Goal: Task Accomplishment & Management: Use online tool/utility

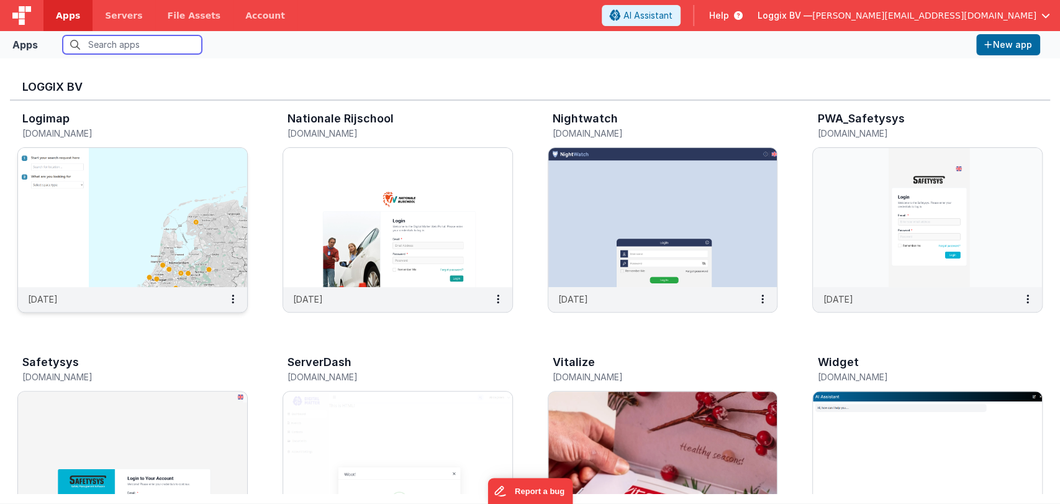
scroll to position [259, 0]
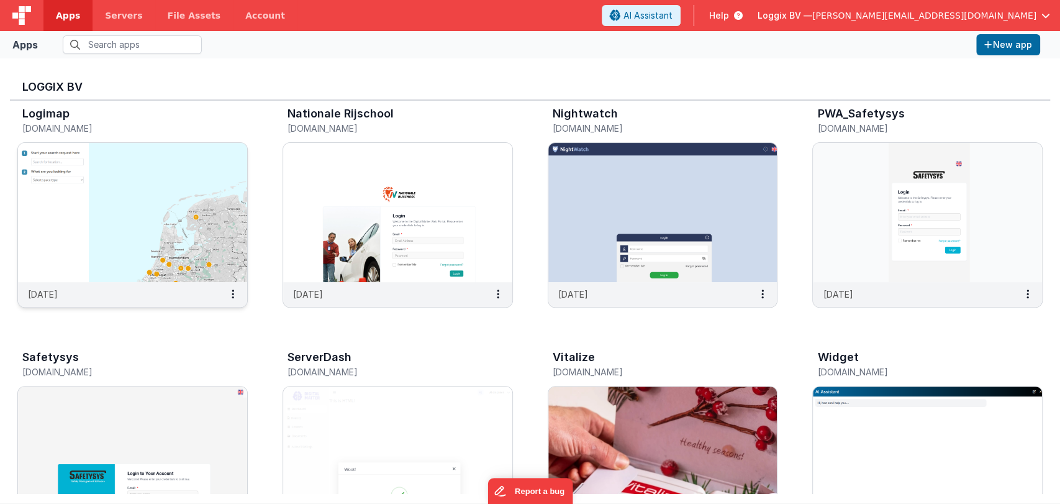
click at [119, 217] on img at bounding box center [132, 212] width 229 height 139
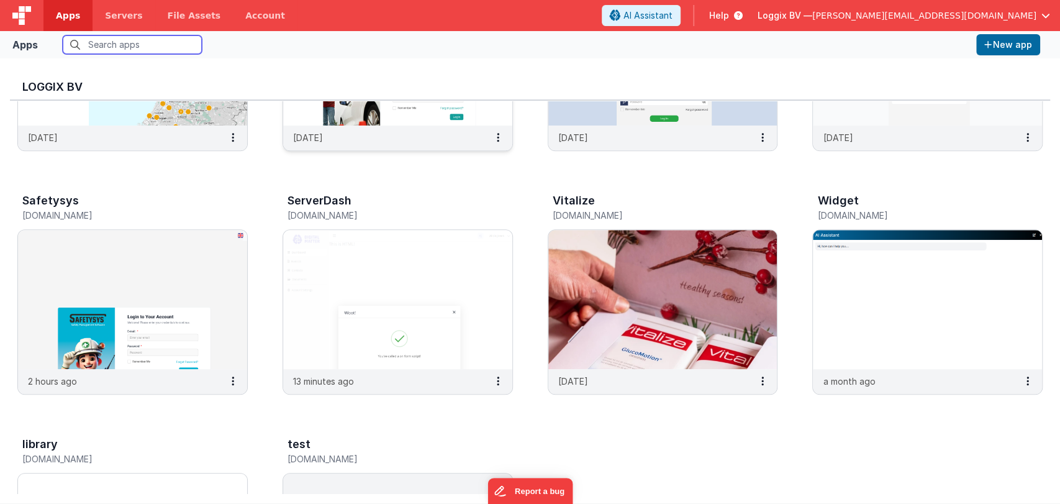
scroll to position [427, 0]
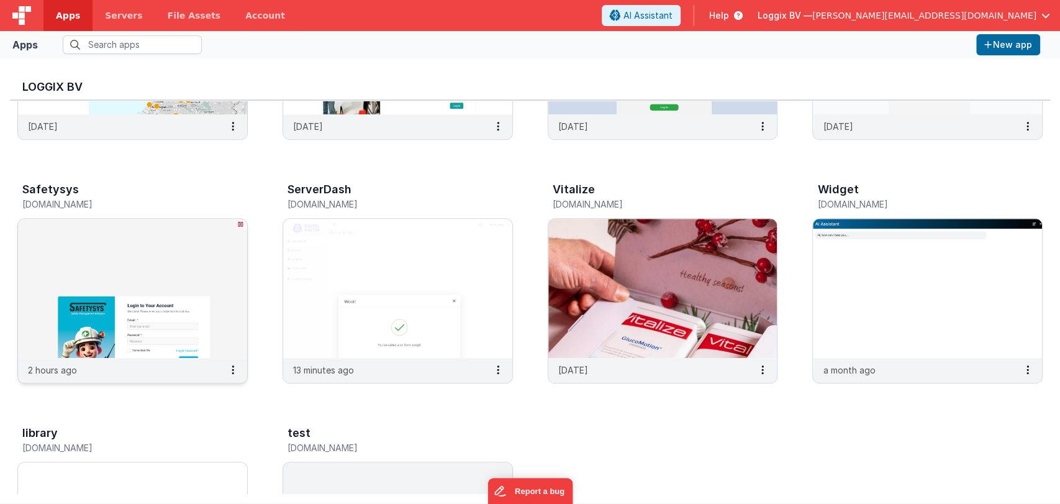
click at [204, 271] on img at bounding box center [132, 288] width 229 height 139
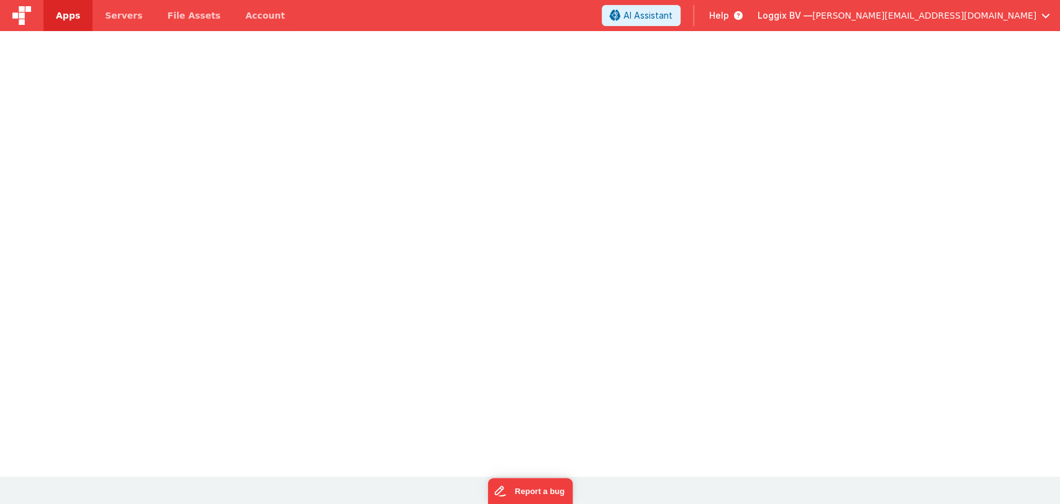
click at [204, 271] on div at bounding box center [530, 251] width 1060 height 441
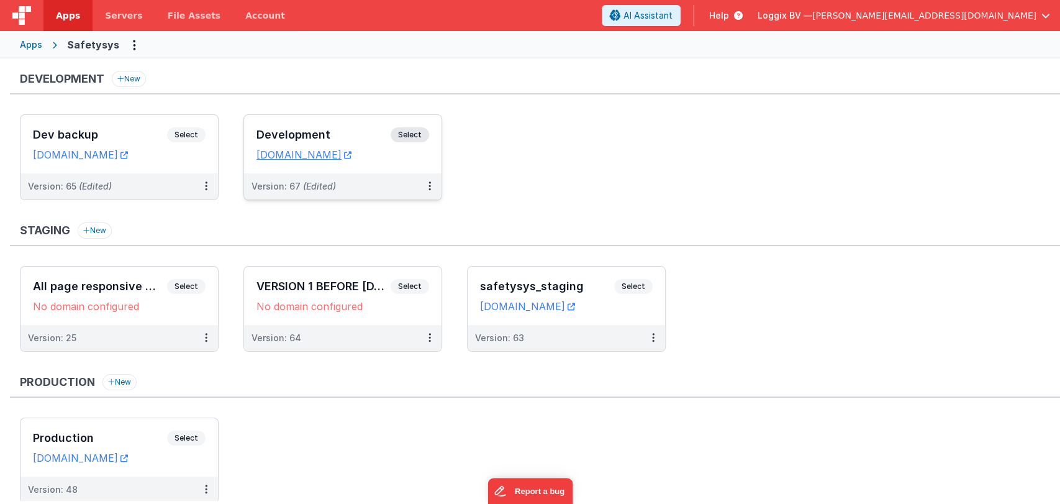
click at [351, 127] on div "Development Select" at bounding box center [342, 137] width 173 height 21
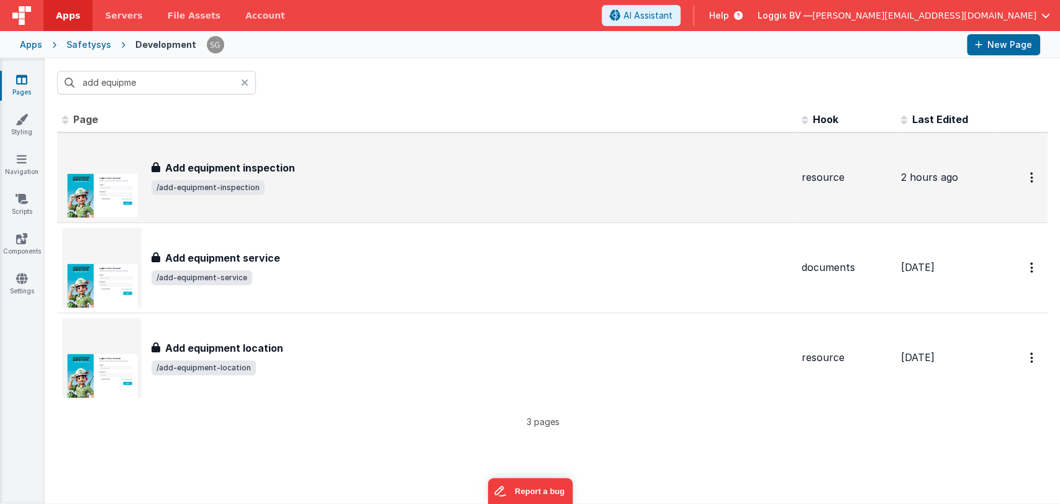
click at [366, 185] on span "/add-equipment-inspection" at bounding box center [471, 187] width 640 height 15
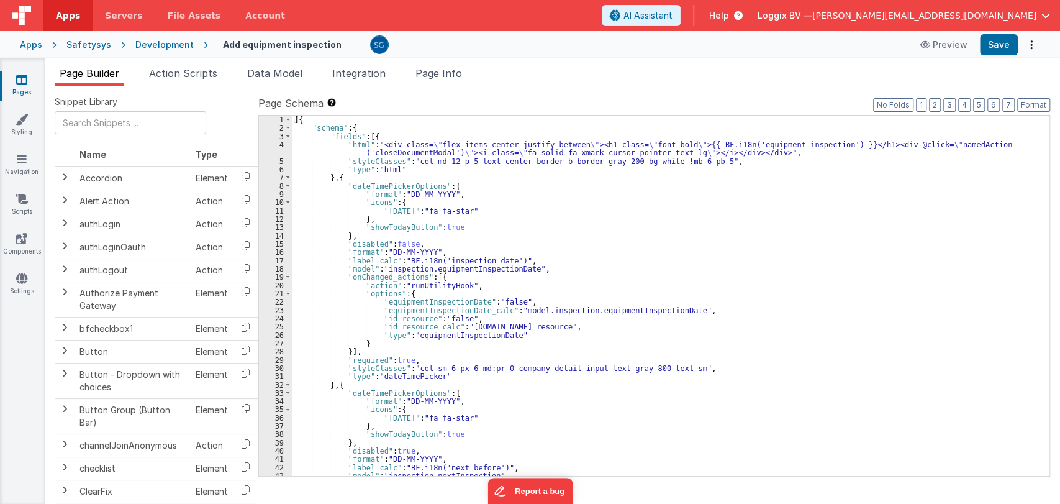
click at [694, 317] on div "[{ "schema" : { "fields" : [{ "html" : "<div class= \" flex items-center justif…" at bounding box center [665, 303] width 747 height 377
click at [694, 311] on div "[{ "schema" : { "fields" : [{ "html" : "<div class= \" flex items-center justif…" at bounding box center [665, 303] width 747 height 377
click at [567, 322] on div "[{ "schema" : { "fields" : [{ "html" : "<div class= \" flex items-center justif…" at bounding box center [665, 303] width 747 height 377
click at [164, 75] on span "Action Scripts" at bounding box center [183, 73] width 68 height 12
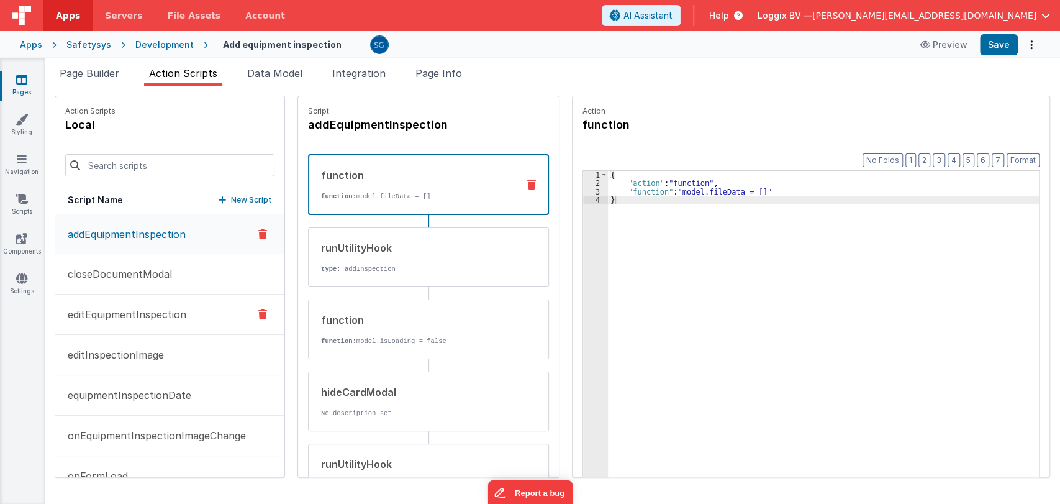
scroll to position [29, 0]
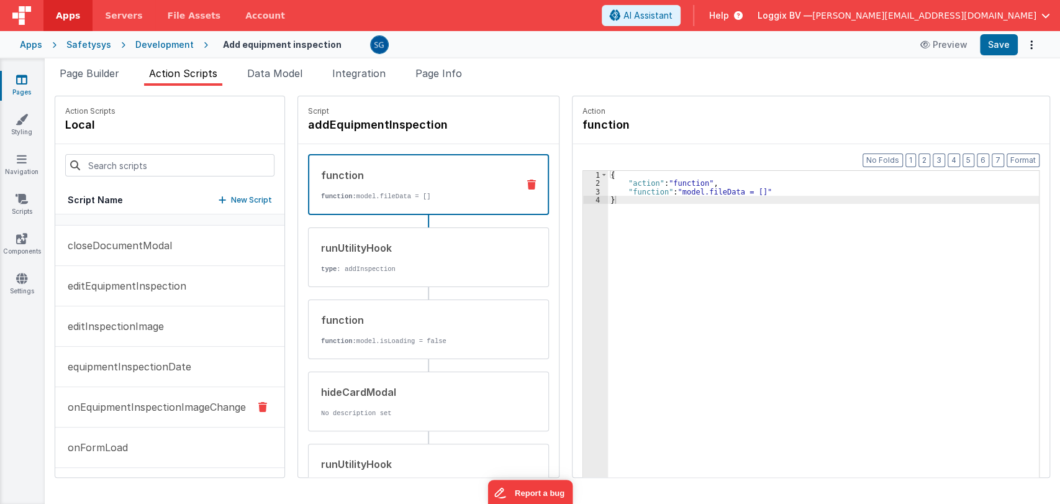
click at [156, 404] on p "onEquipmentInspectionImageChange" at bounding box center [153, 406] width 186 height 15
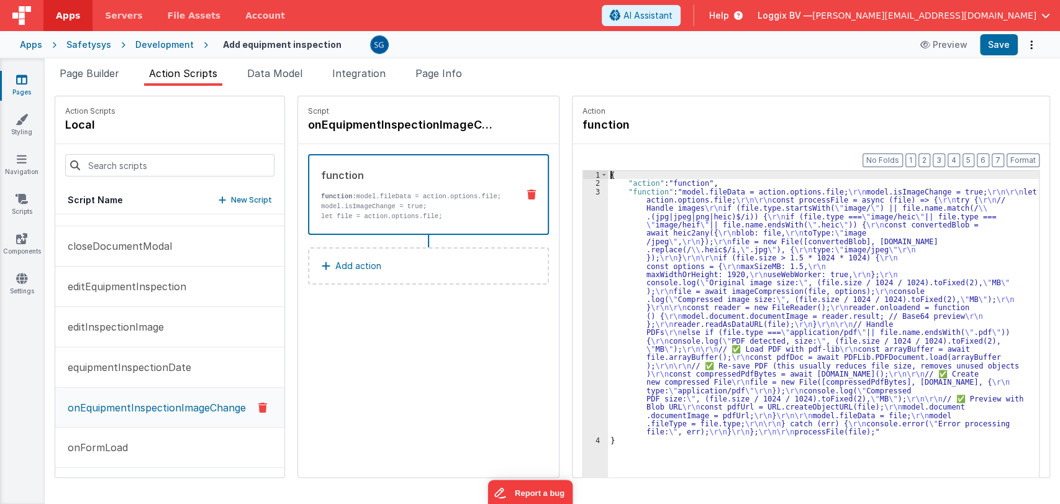
click at [596, 194] on div "3" at bounding box center [595, 312] width 25 height 248
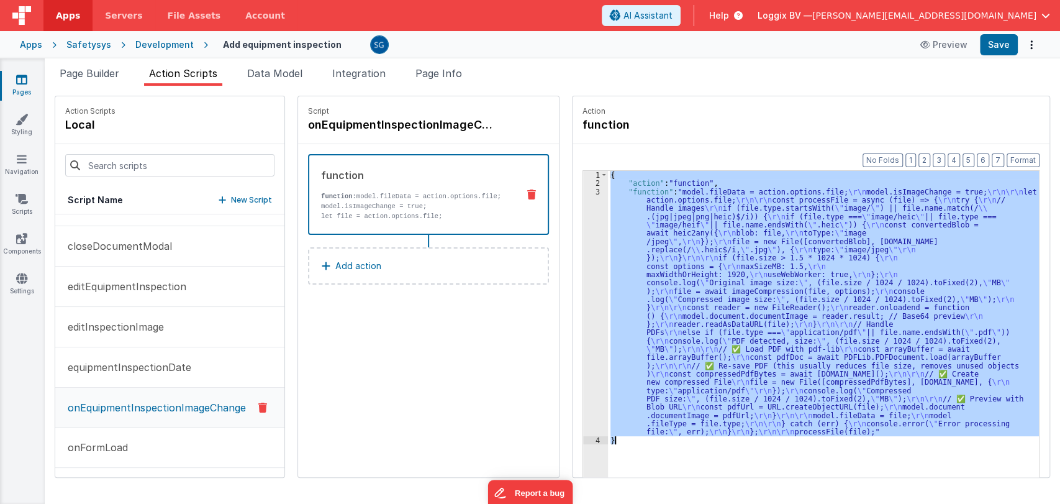
click at [596, 194] on div "3" at bounding box center [595, 312] width 25 height 248
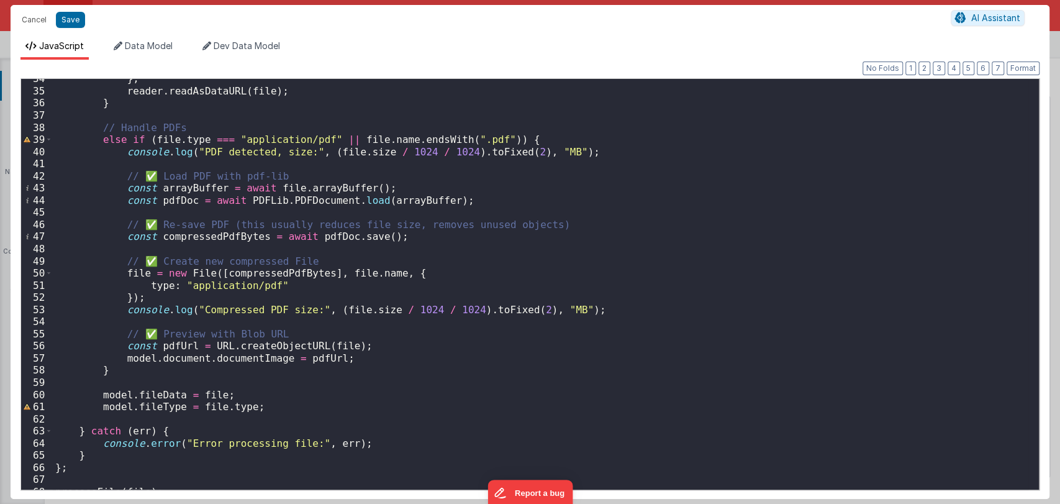
scroll to position [415, 0]
